Goal: Ask a question

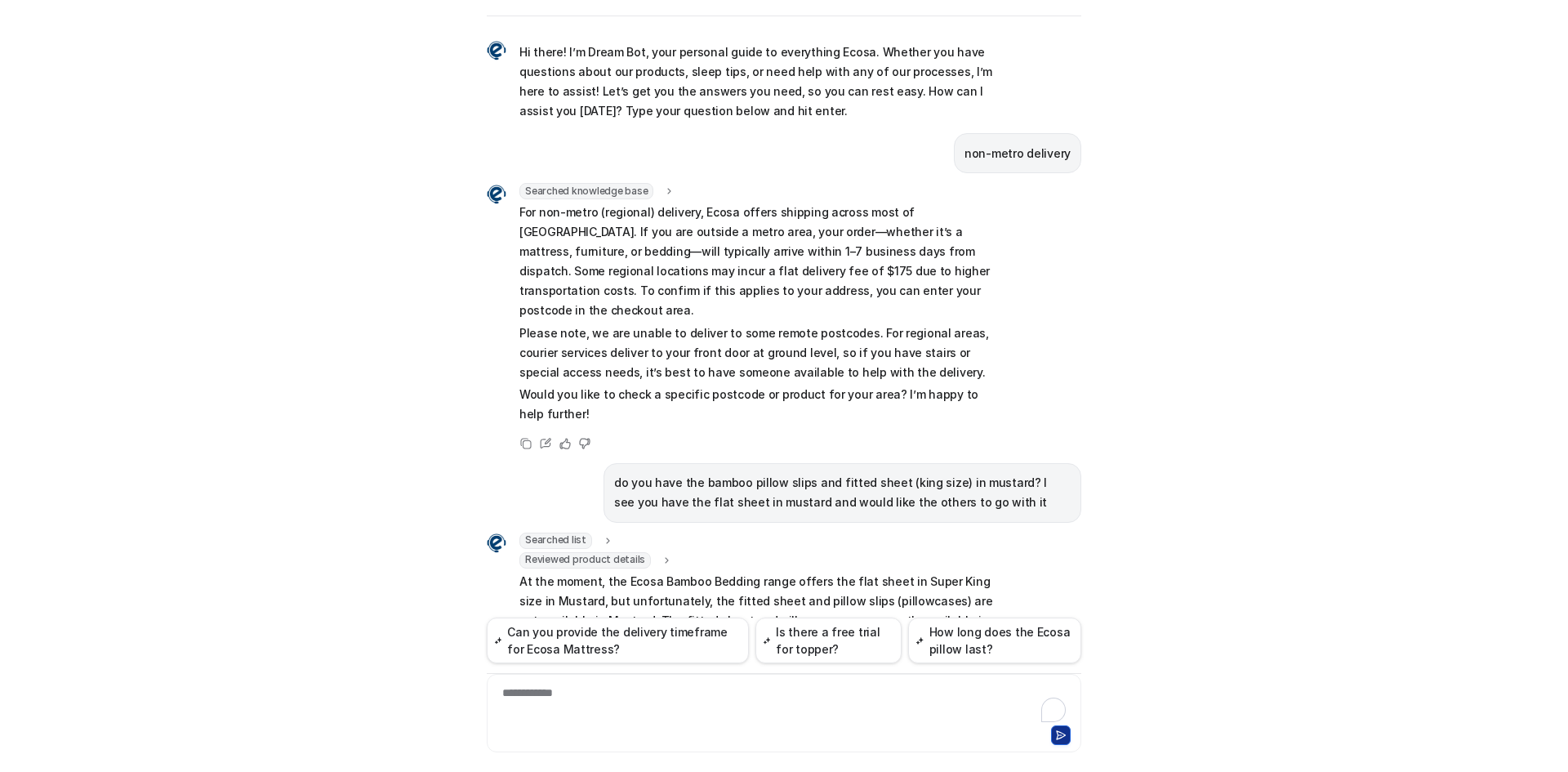
scroll to position [123, 0]
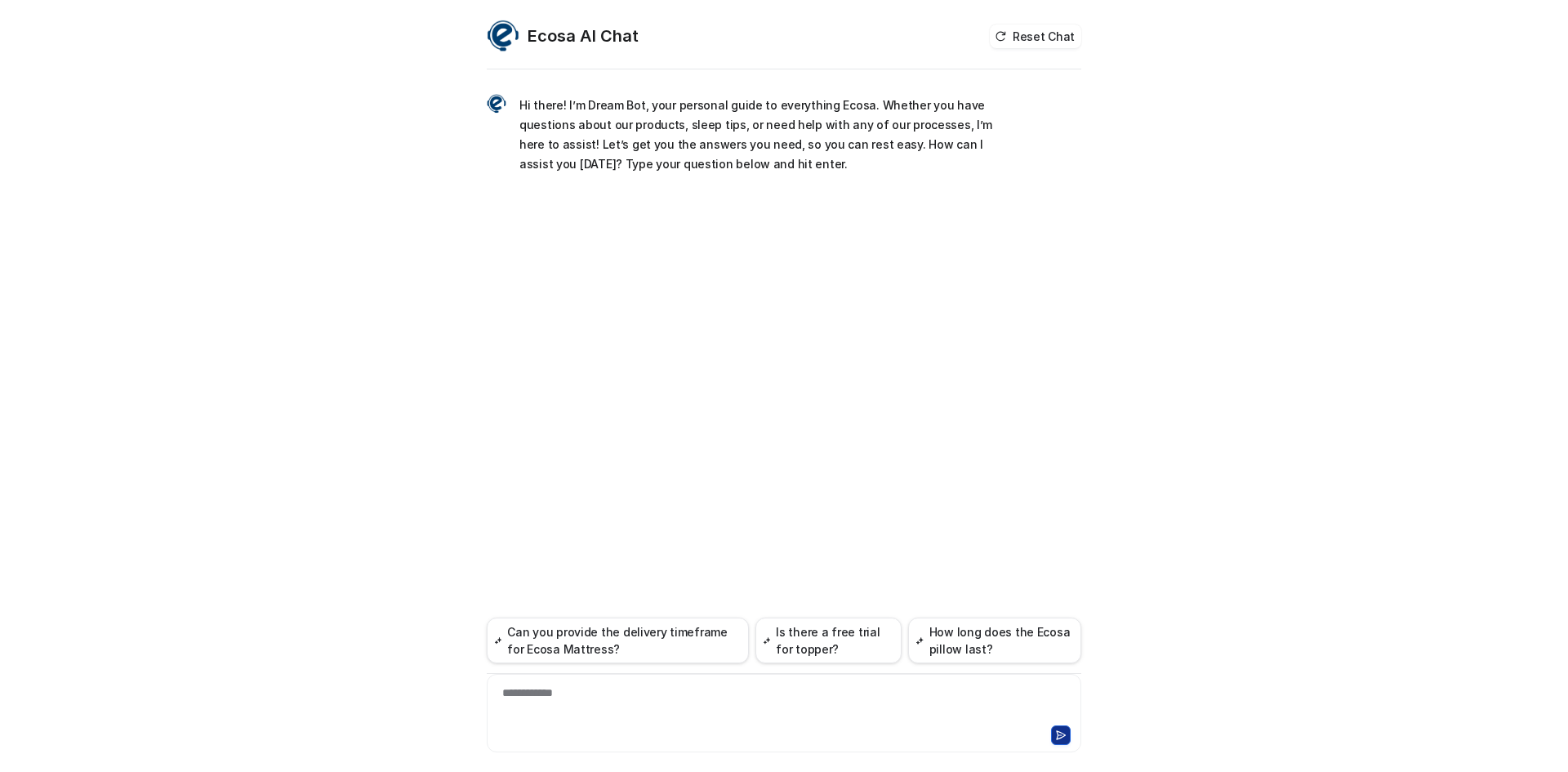
click at [616, 708] on div "**********" at bounding box center [784, 704] width 587 height 38
paste div
click at [775, 282] on div "Copy Edit Helpful Not helpful" at bounding box center [783, 260] width 594 height 47
click at [774, 213] on p "I have a question where can I recycle plastic packaging from my new bed?" at bounding box center [864, 207] width 415 height 20
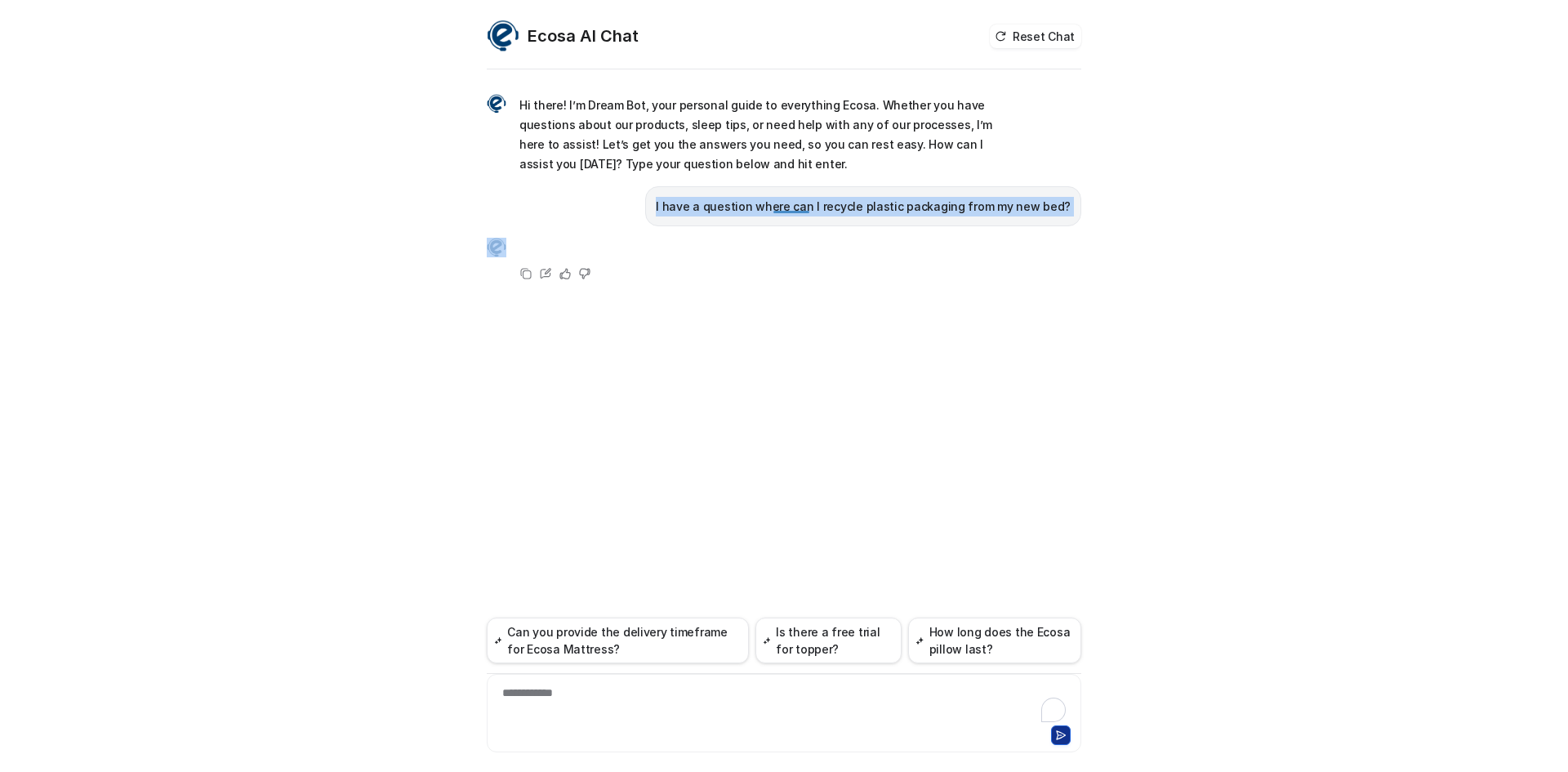
click at [774, 213] on p "I have a question where can I recycle plastic packaging from my new bed?" at bounding box center [864, 207] width 415 height 20
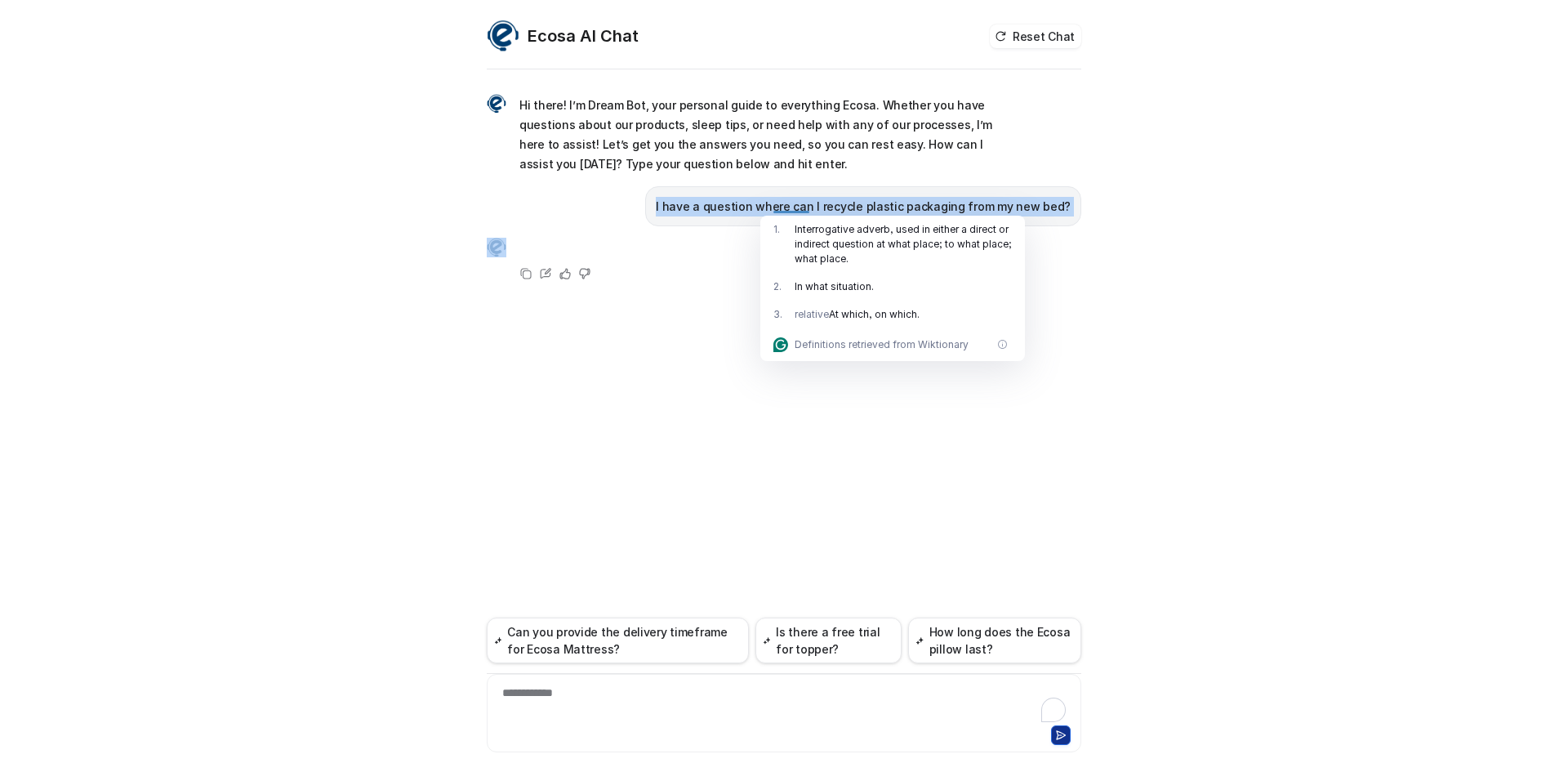
copy span "I have a question where can I recycle plastic packaging from my new bed?"
click at [391, 389] on div "**********" at bounding box center [784, 386] width 1568 height 772
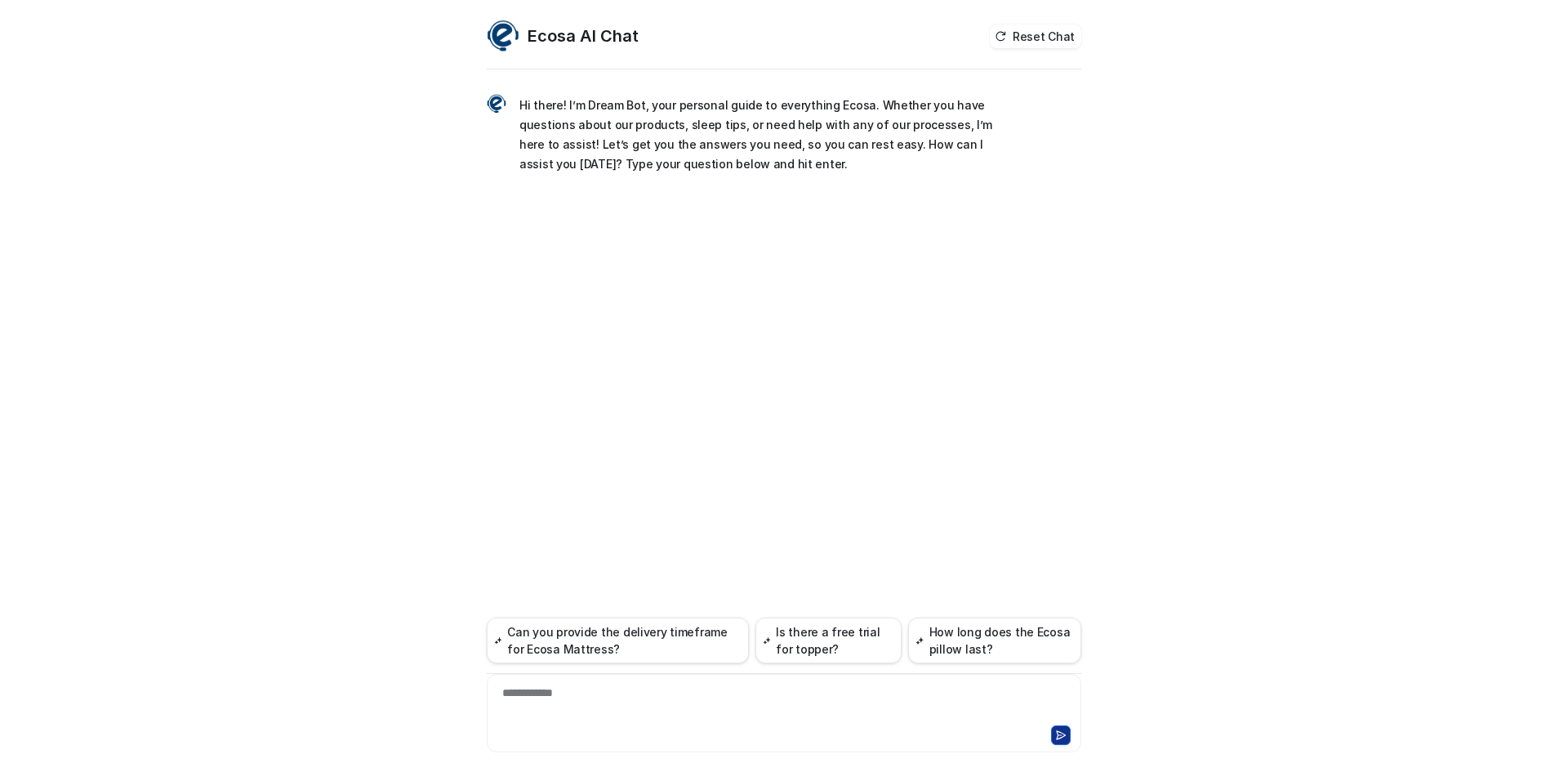
click at [528, 693] on div "**********" at bounding box center [784, 704] width 587 height 38
paste div
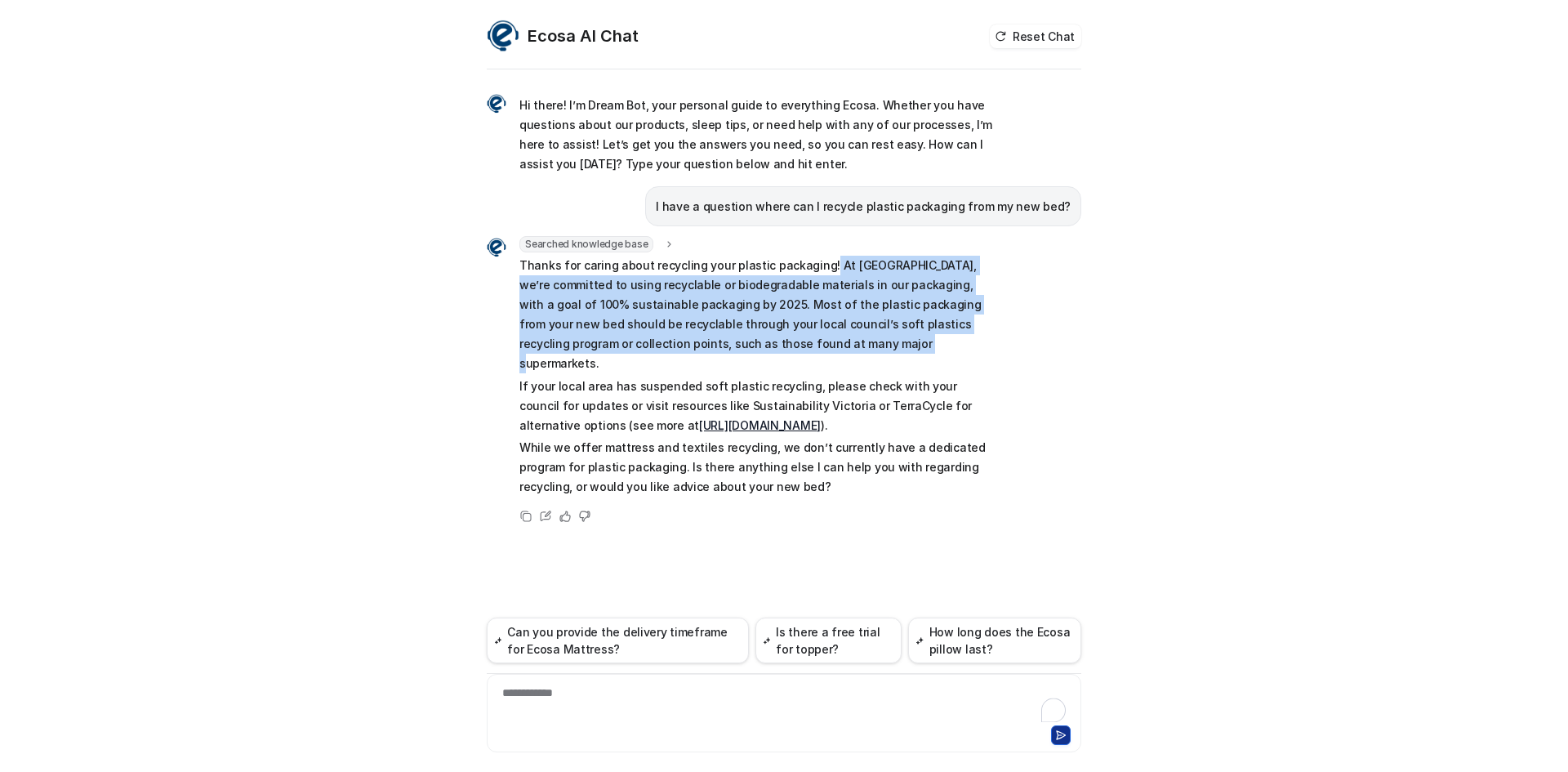
drag, startPoint x: 829, startPoint y: 340, endPoint x: 822, endPoint y: 269, distance: 71.3
click at [822, 269] on p "Thanks for caring about recycling your plastic packaging! At [GEOGRAPHIC_DATA],…" at bounding box center [758, 315] width 478 height 118
copy p "At Ecosa, we’re committed to using recyclable or biodegradable materials in our…"
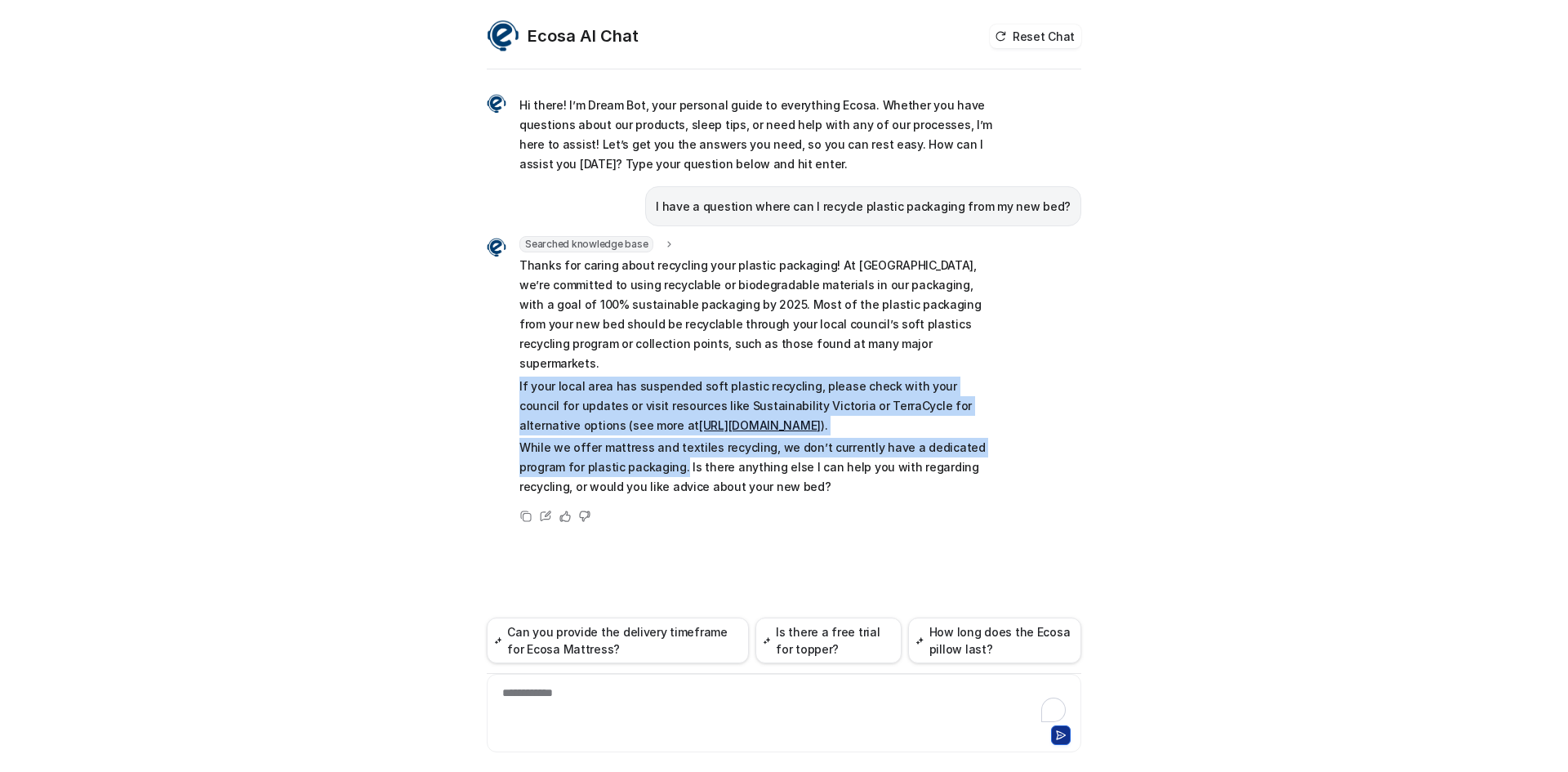
drag, startPoint x: 530, startPoint y: 367, endPoint x: 633, endPoint y: 444, distance: 128.6
click at [633, 444] on div "Searched knowledge base search_queries : "recycle plastic packaging,plastic pac…" at bounding box center [741, 368] width 510 height 264
copy span "If your local area has suspended soft plastic recycling, please check with your…"
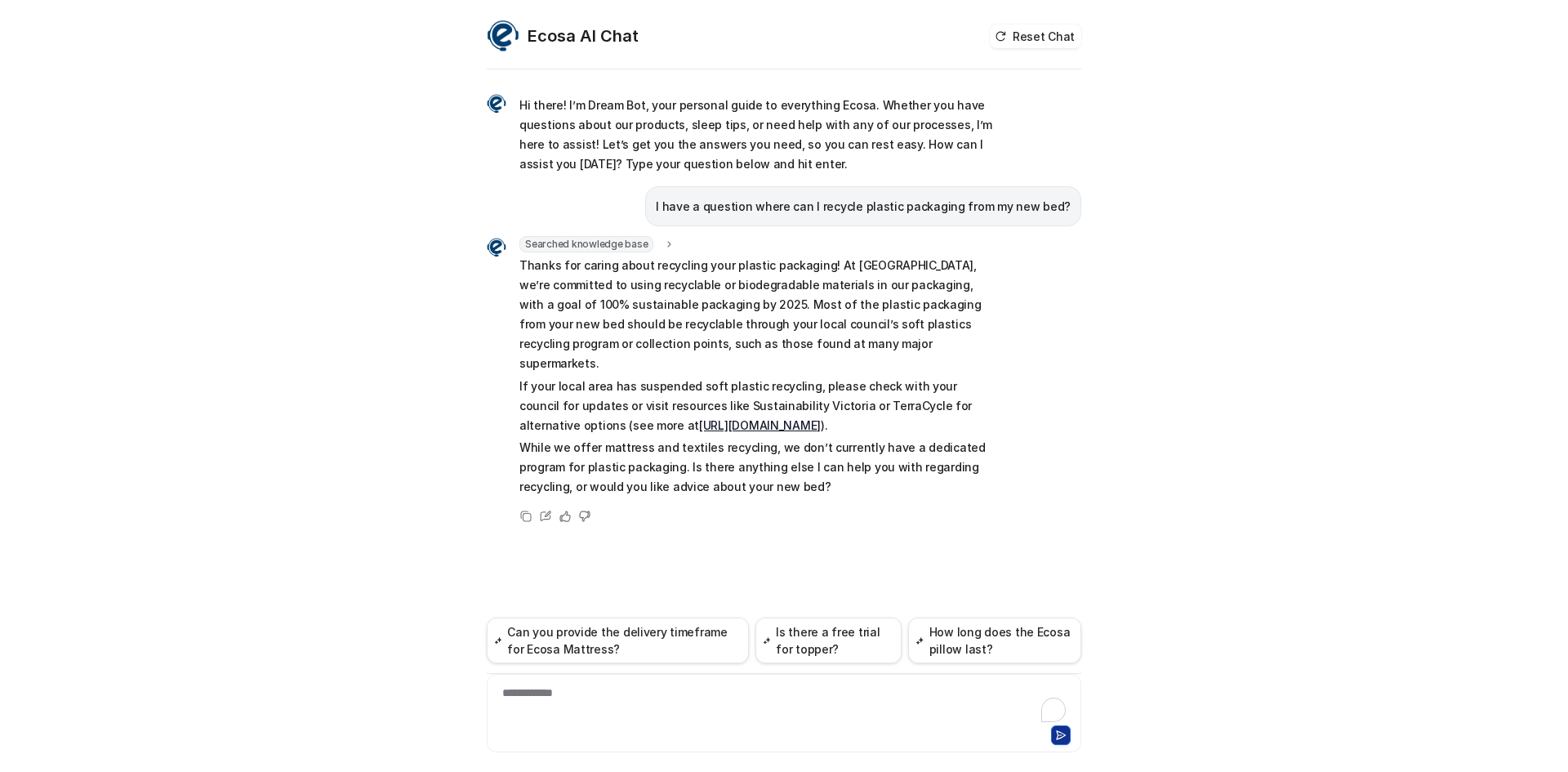
click at [661, 682] on div "**********" at bounding box center [783, 713] width 594 height 79
click at [658, 688] on div at bounding box center [784, 704] width 587 height 38
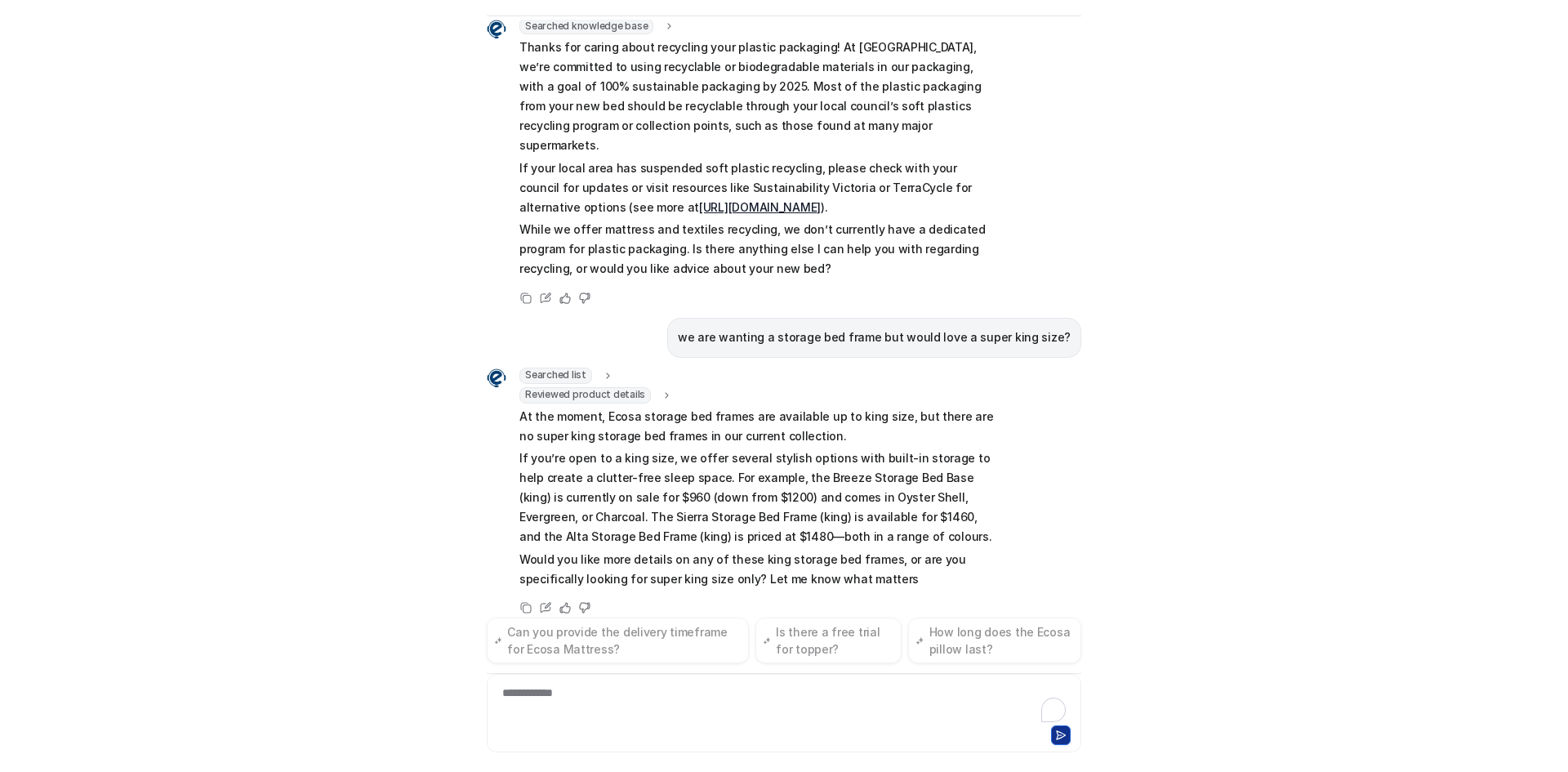
scroll to position [185, 0]
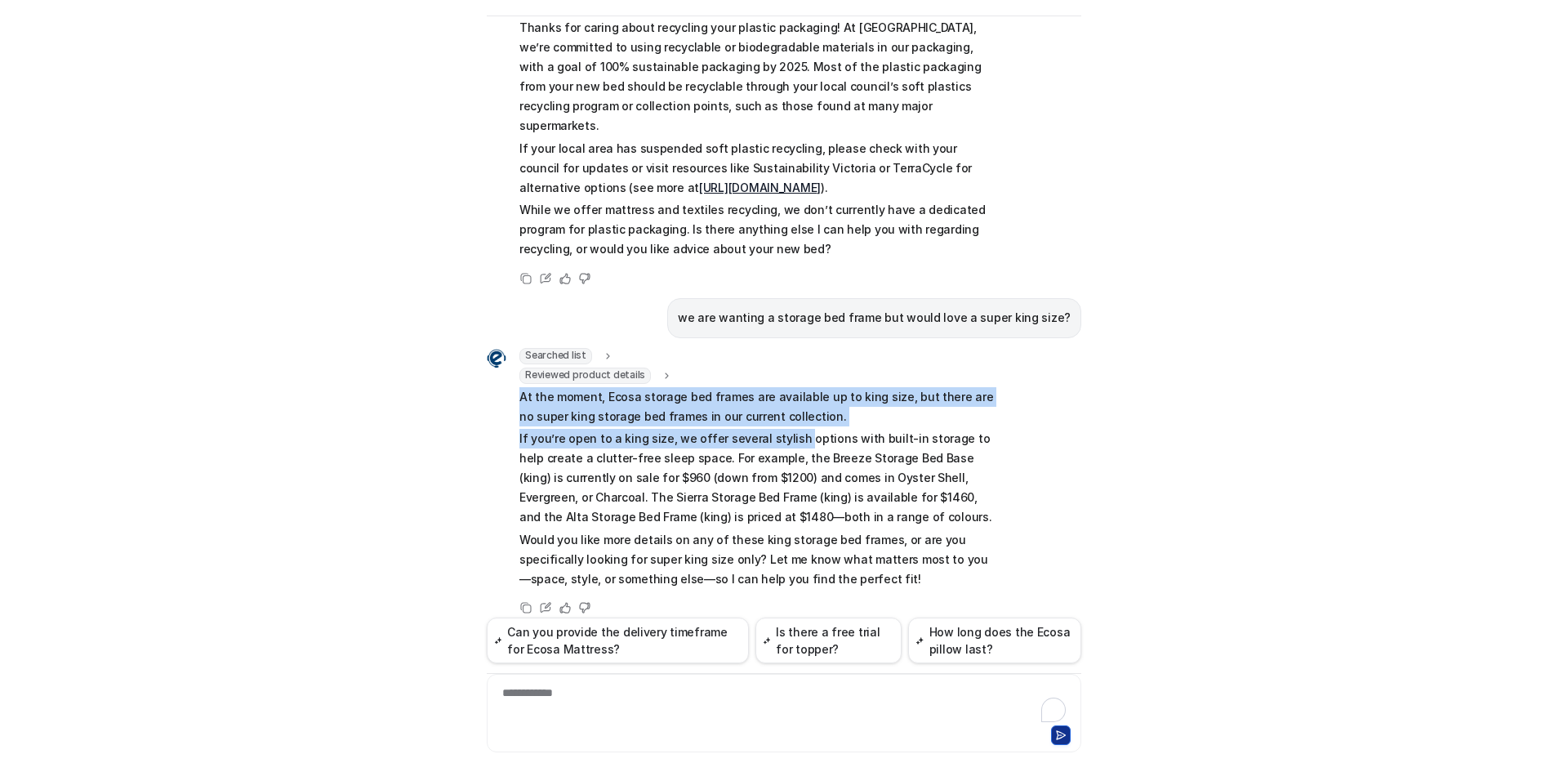
drag, startPoint x: 514, startPoint y: 383, endPoint x: 785, endPoint y: 426, distance: 274.4
click at [785, 426] on span "At the moment, Ecosa storage bed frames are available up to king size, but ther…" at bounding box center [758, 487] width 478 height 202
click at [833, 395] on p "At the moment, Ecosa storage bed frames are available up to king size, but ther…" at bounding box center [758, 406] width 478 height 39
drag, startPoint x: 829, startPoint y: 395, endPoint x: 492, endPoint y: 373, distance: 337.7
click at [492, 373] on div "Searched list url : "[URL][DOMAIN_NAME]" required_fields : "id,title" Reviewed …" at bounding box center [741, 470] width 510 height 245
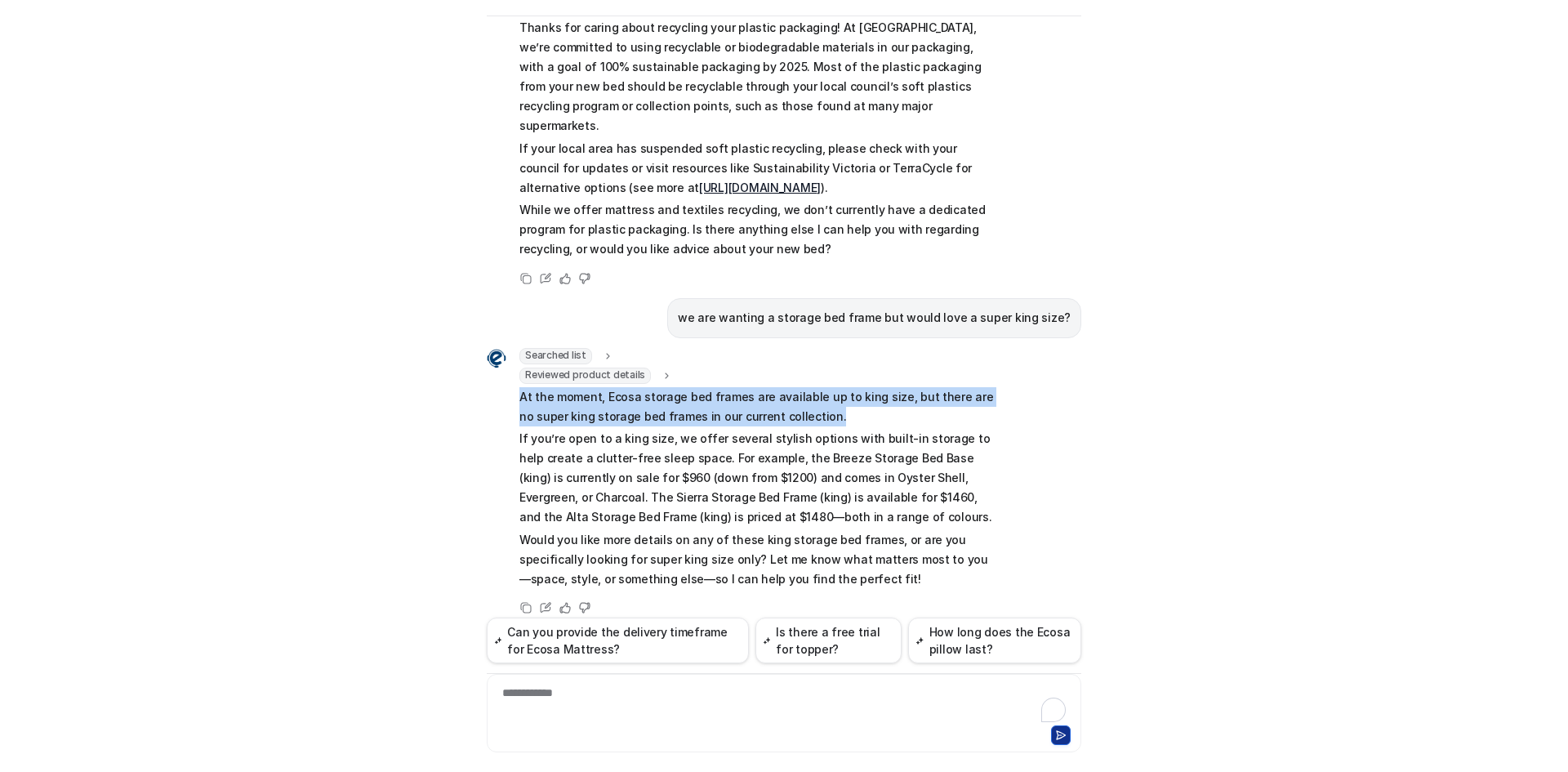
copy p "At the moment, Ecosa storage bed frames are available up to king size, but ther…"
